Goal: Information Seeking & Learning: Understand process/instructions

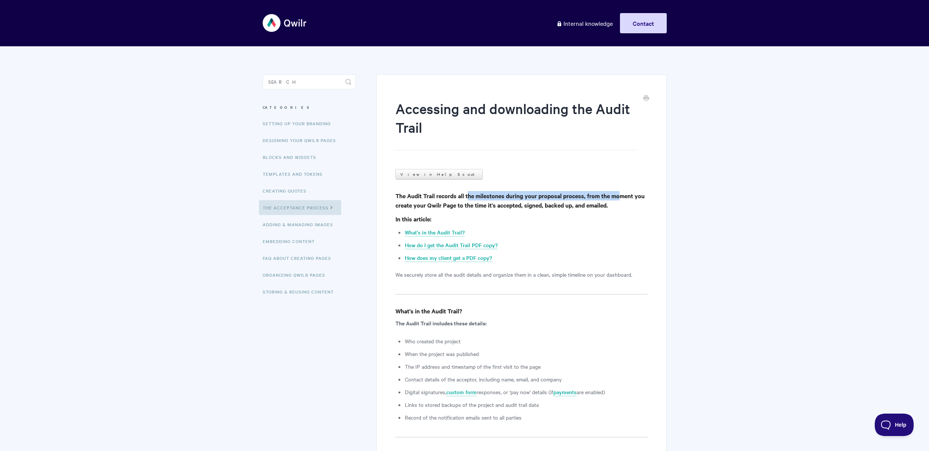
drag, startPoint x: 471, startPoint y: 198, endPoint x: 618, endPoint y: 213, distance: 147.9
click at [625, 197] on h4 "The Audit Trail records all the milestones during your proposal process, from t…" at bounding box center [522, 200] width 252 height 19
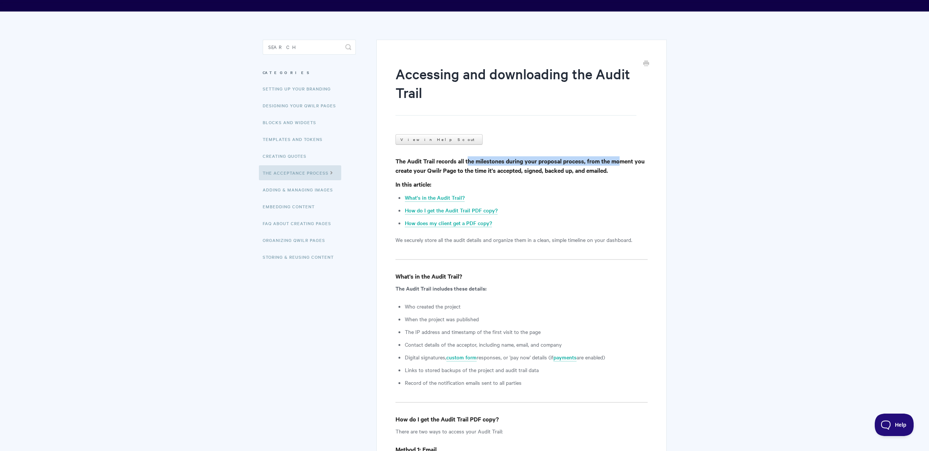
scroll to position [112, 0]
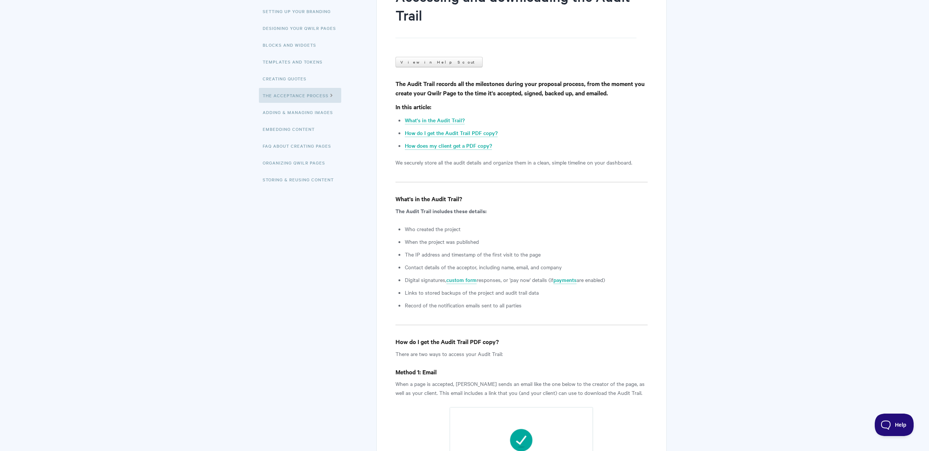
drag, startPoint x: 416, startPoint y: 230, endPoint x: 482, endPoint y: 235, distance: 66.1
click at [482, 235] on ul "Who created the project When the project was published The IP address and times…" at bounding box center [526, 267] width 243 height 85
drag, startPoint x: 420, startPoint y: 267, endPoint x: 463, endPoint y: 271, distance: 43.7
click at [463, 271] on li "Contact details of the acceptor, including name, email, and company" at bounding box center [526, 267] width 243 height 9
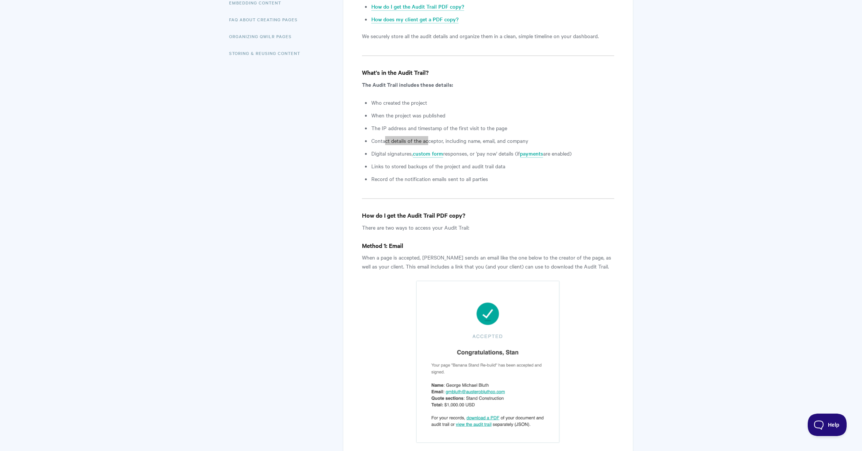
scroll to position [299, 0]
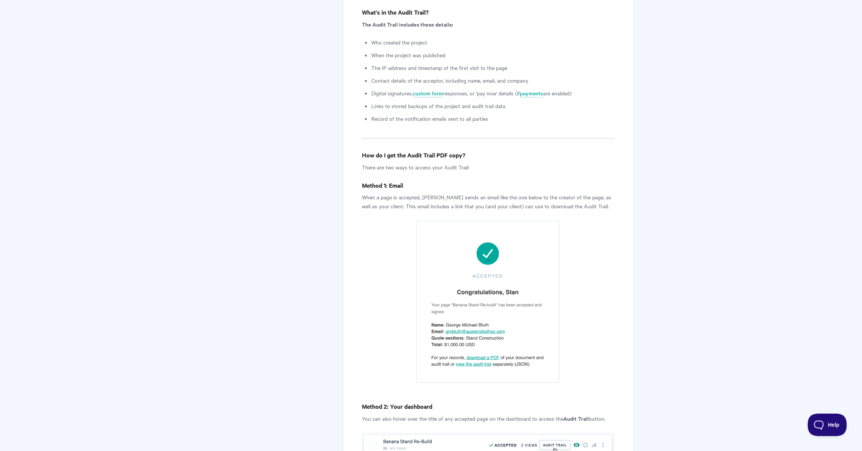
drag, startPoint x: 401, startPoint y: 200, endPoint x: 412, endPoint y: 200, distance: 11.6
click at [406, 200] on p "When a page is accepted, Qwilr sends an email like the one below to the creator…" at bounding box center [488, 202] width 252 height 18
drag, startPoint x: 439, startPoint y: 198, endPoint x: 467, endPoint y: 197, distance: 28.1
click at [460, 197] on p "When a page is accepted, Qwilr sends an email like the one below to the creator…" at bounding box center [488, 202] width 252 height 18
click at [550, 198] on p "When a page is accepted, Qwilr sends an email like the one below to the creator…" at bounding box center [488, 202] width 252 height 18
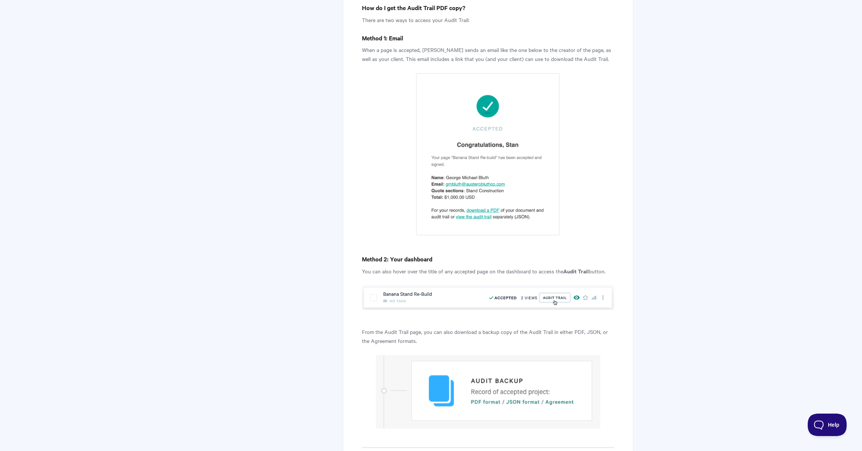
scroll to position [659, 0]
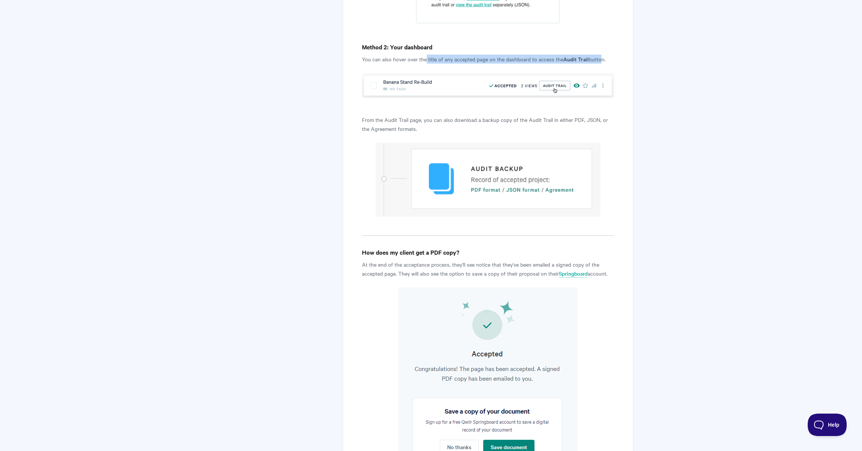
drag, startPoint x: 426, startPoint y: 59, endPoint x: 603, endPoint y: 56, distance: 177.4
click at [603, 56] on p "You can also hover over the title of any accepted page on the dashboard to acce…" at bounding box center [488, 59] width 252 height 9
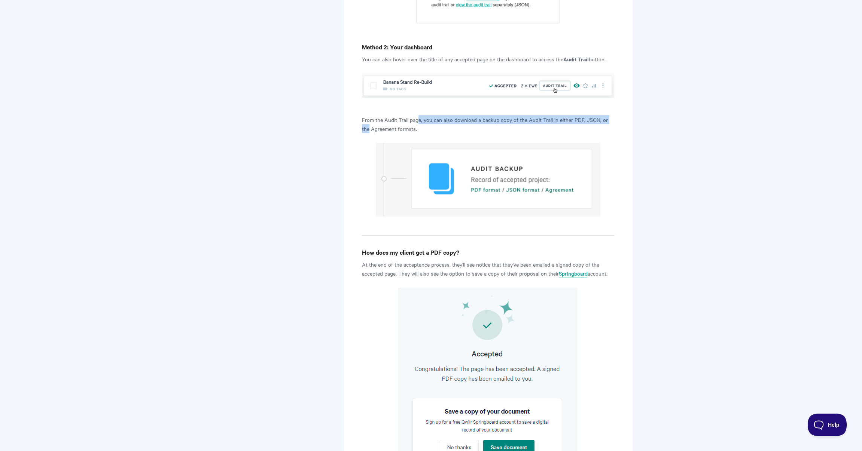
drag, startPoint x: 417, startPoint y: 120, endPoint x: 616, endPoint y: 124, distance: 199.5
click at [617, 123] on div "Accessing and downloading the Audit Trail View in Help Scout The Audit Trail re…" at bounding box center [488, 50] width 290 height 1269
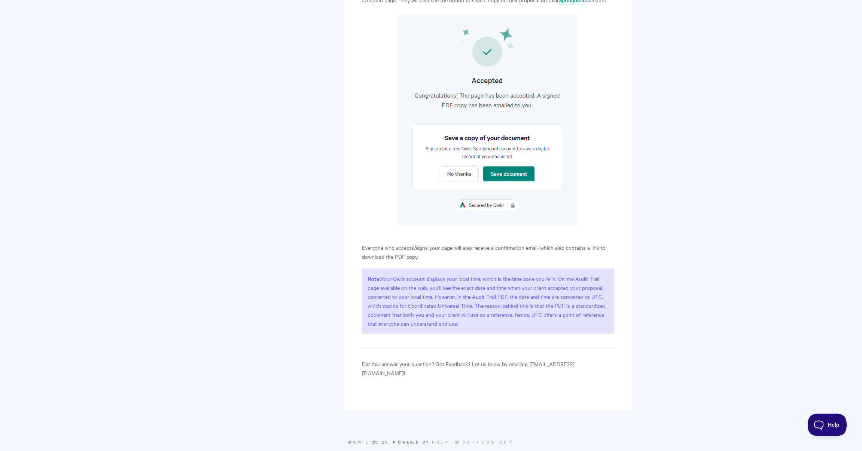
scroll to position [931, 0]
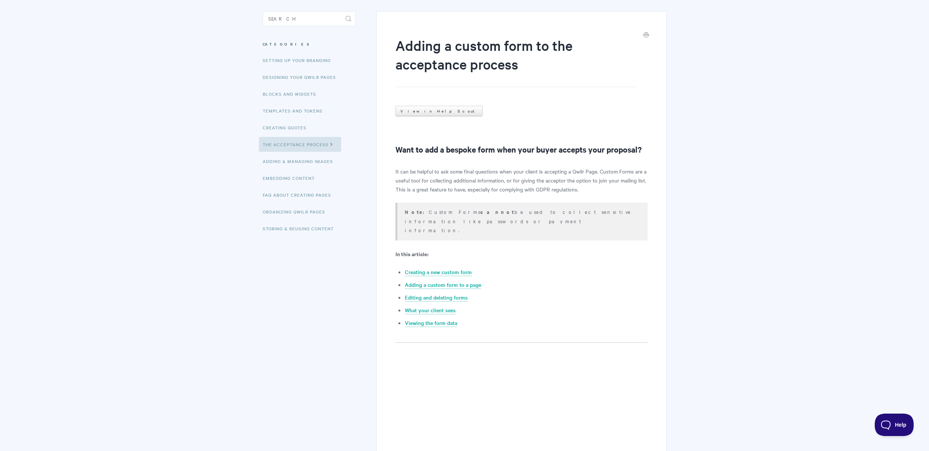
scroll to position [55, 0]
